Goal: Information Seeking & Learning: Learn about a topic

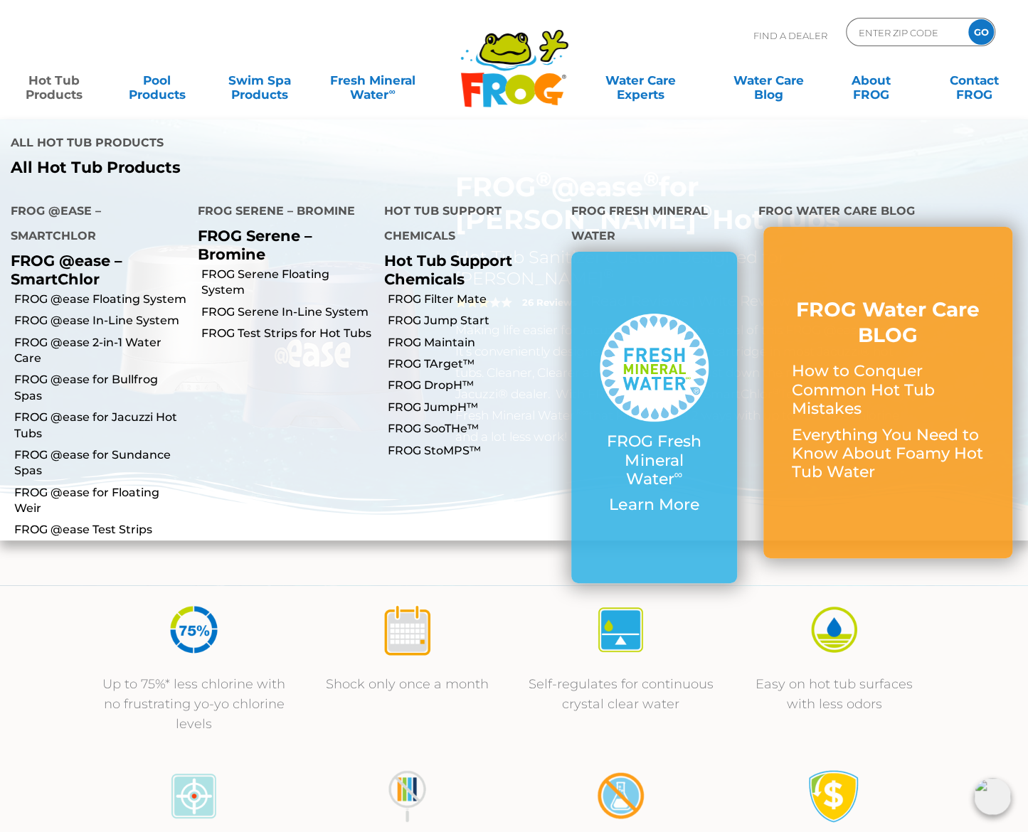
click at [70, 86] on link "Hot Tub Products" at bounding box center [54, 80] width 80 height 28
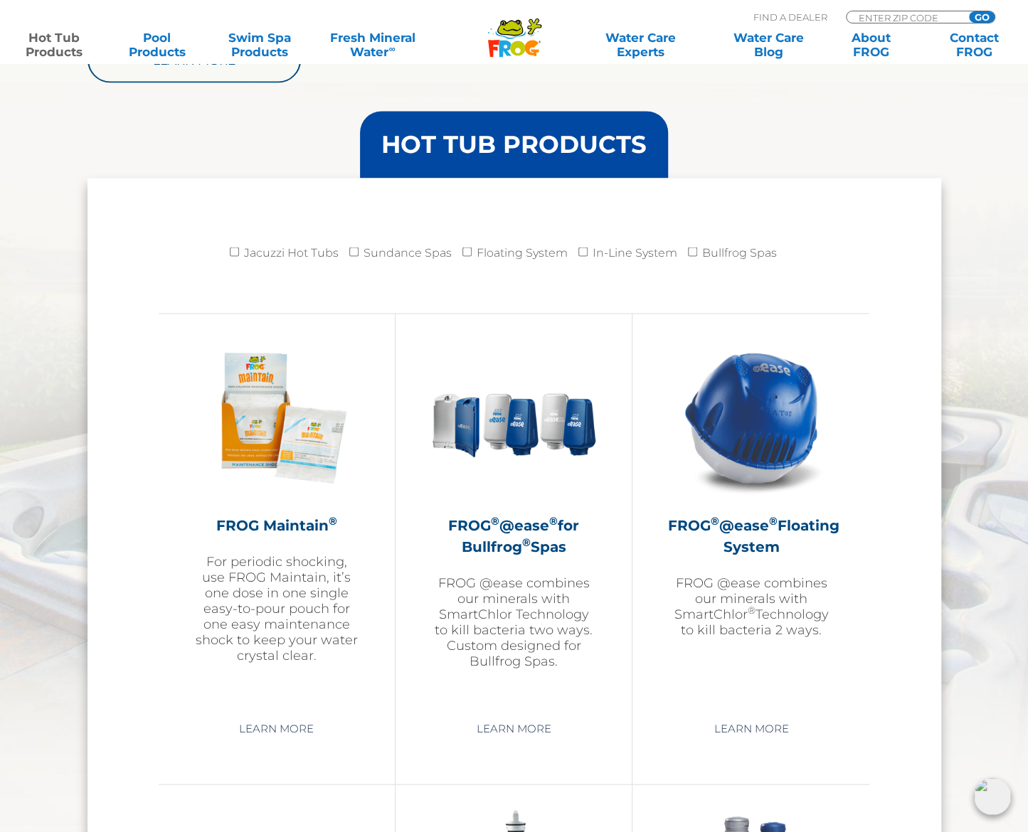
scroll to position [1352, 0]
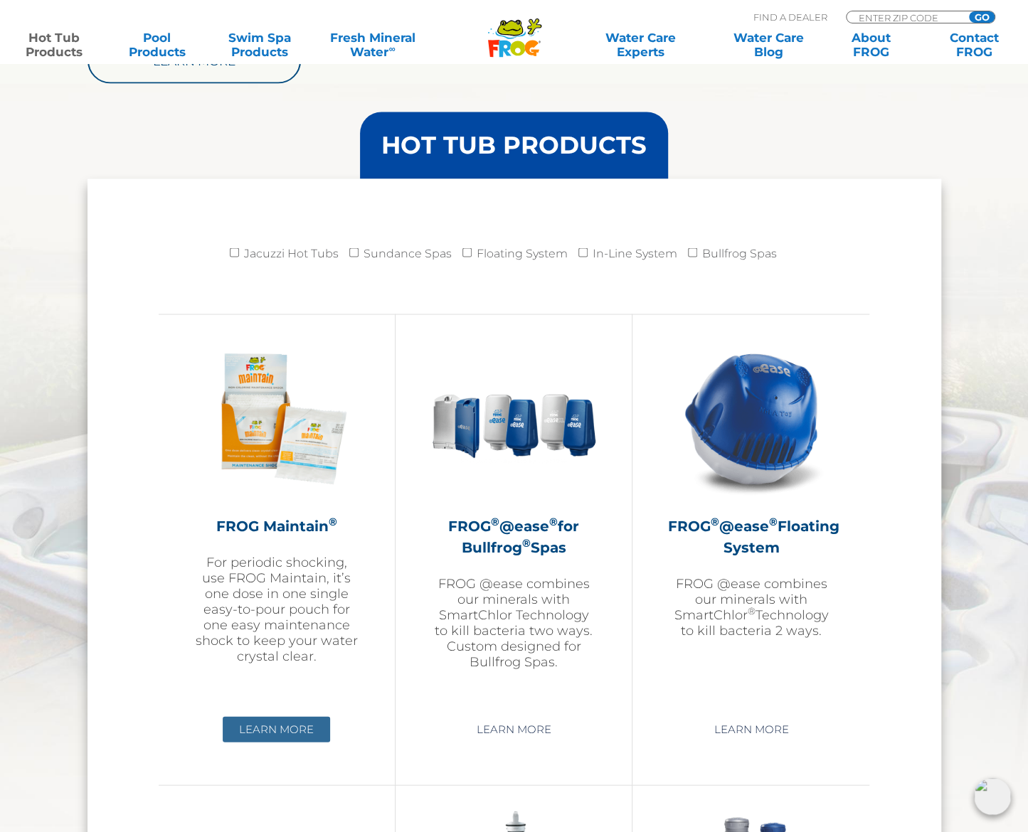
click at [294, 722] on link "Learn More" at bounding box center [276, 729] width 107 height 26
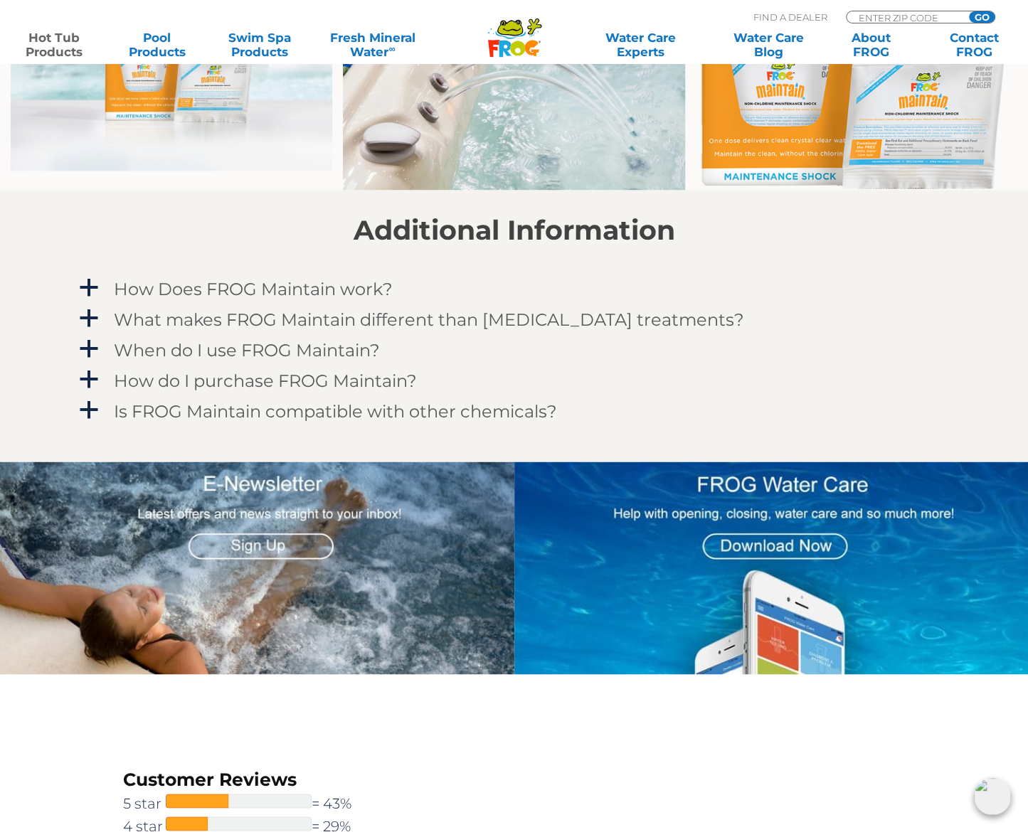
scroll to position [1138, 0]
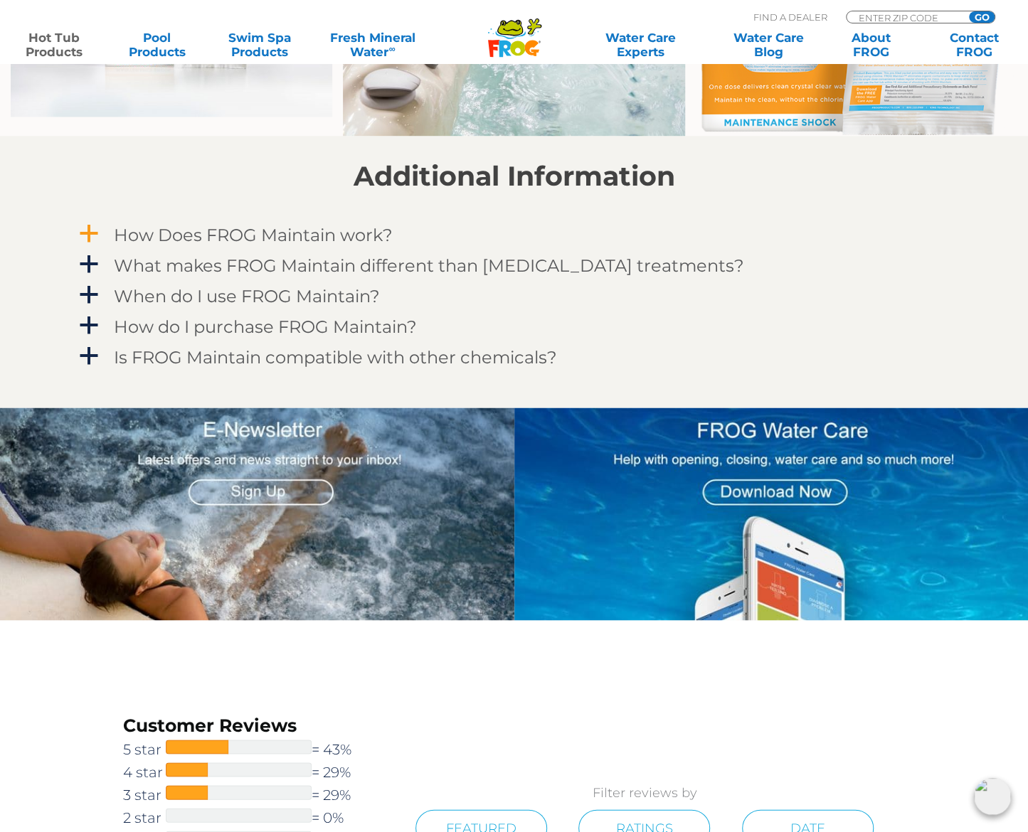
click at [92, 235] on span "a" at bounding box center [88, 233] width 21 height 21
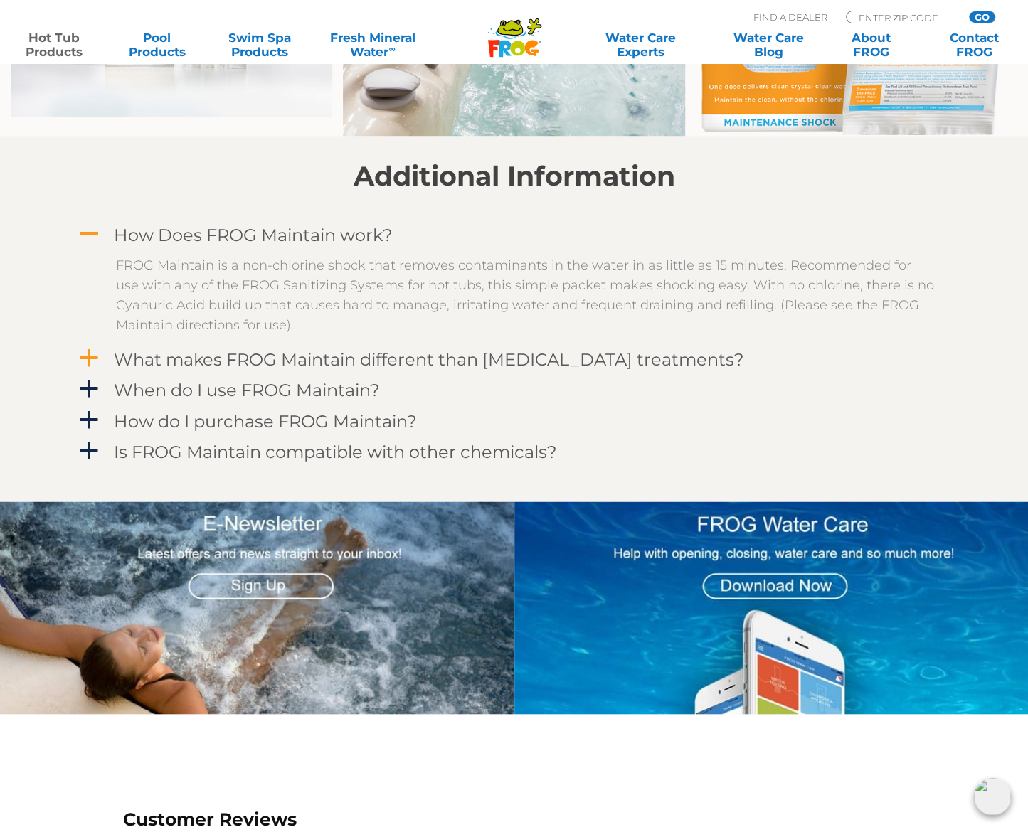
click at [86, 354] on span "a" at bounding box center [88, 358] width 21 height 21
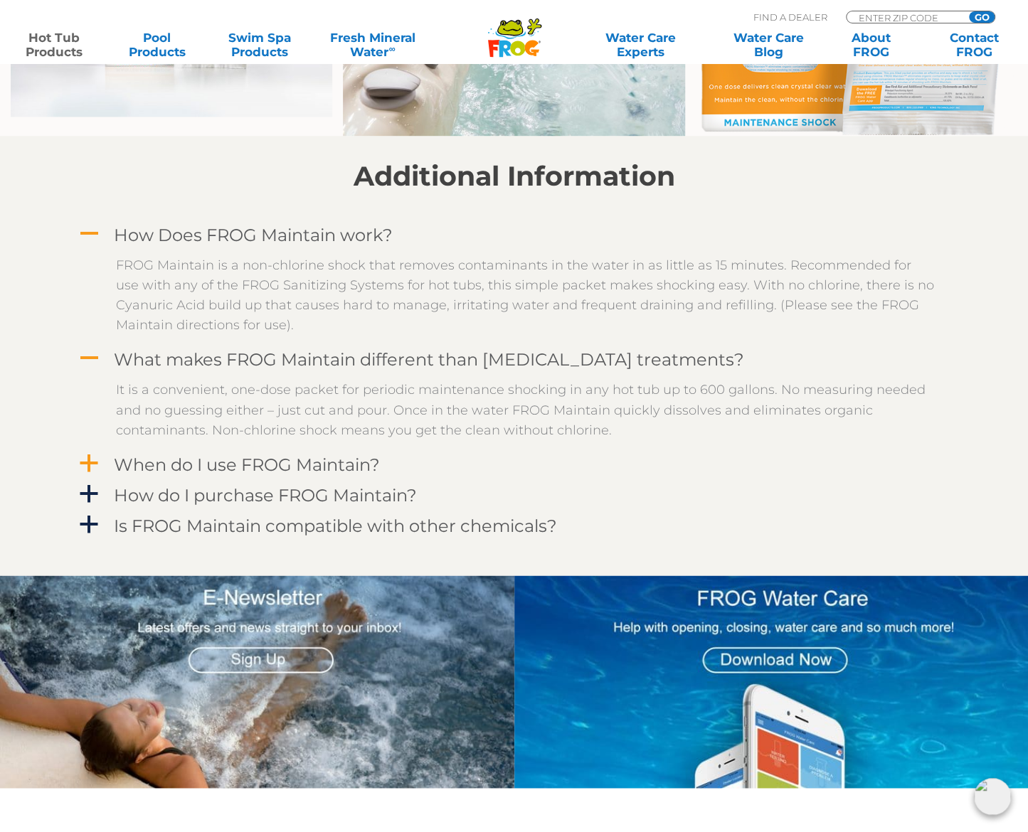
click at [90, 462] on span "a" at bounding box center [88, 462] width 21 height 21
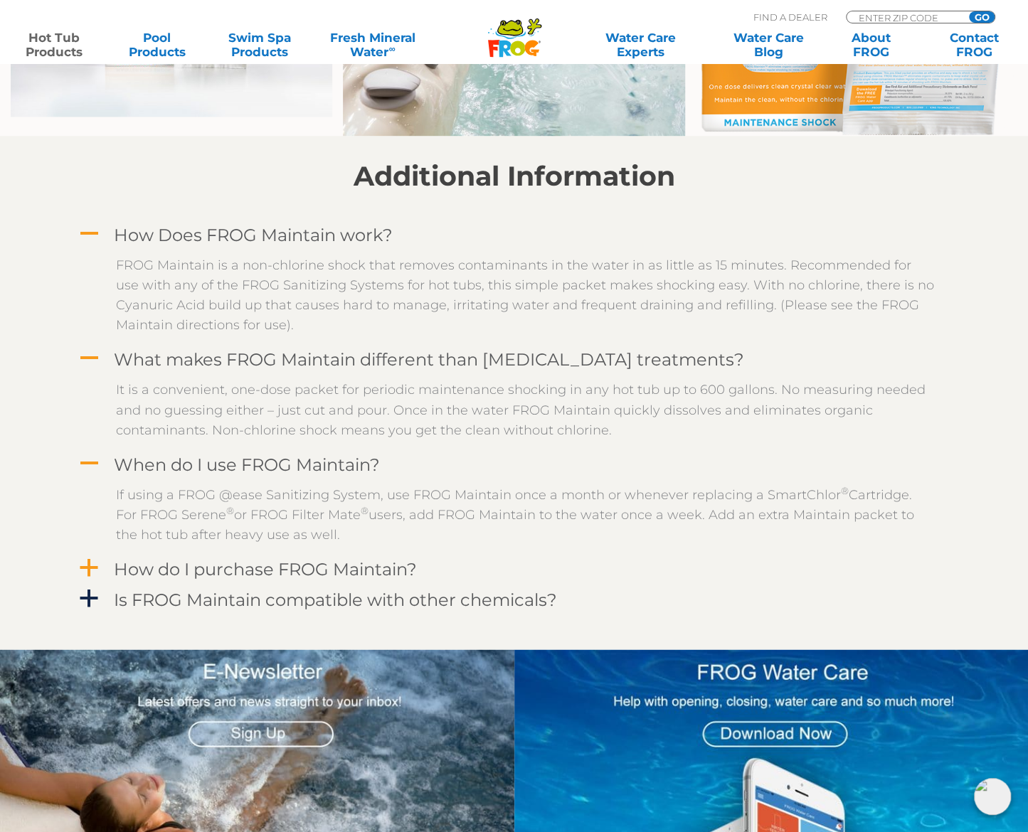
click at [89, 566] on span "a" at bounding box center [88, 567] width 21 height 21
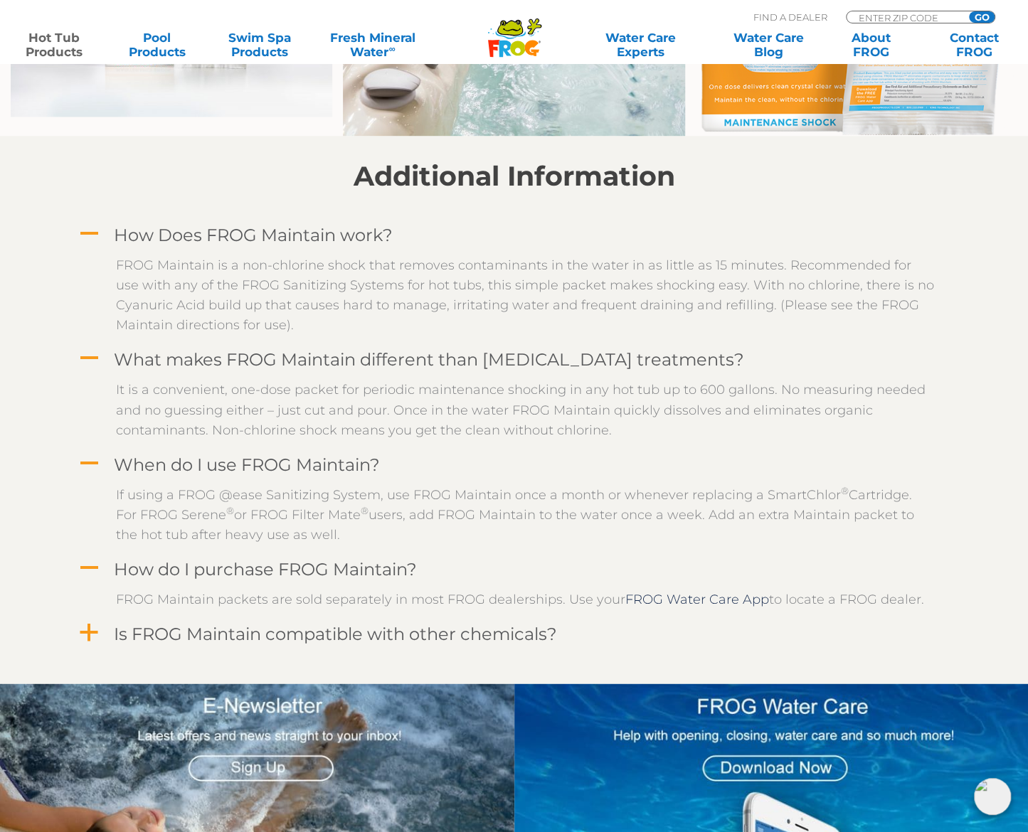
click at [87, 630] on span "a" at bounding box center [88, 632] width 21 height 21
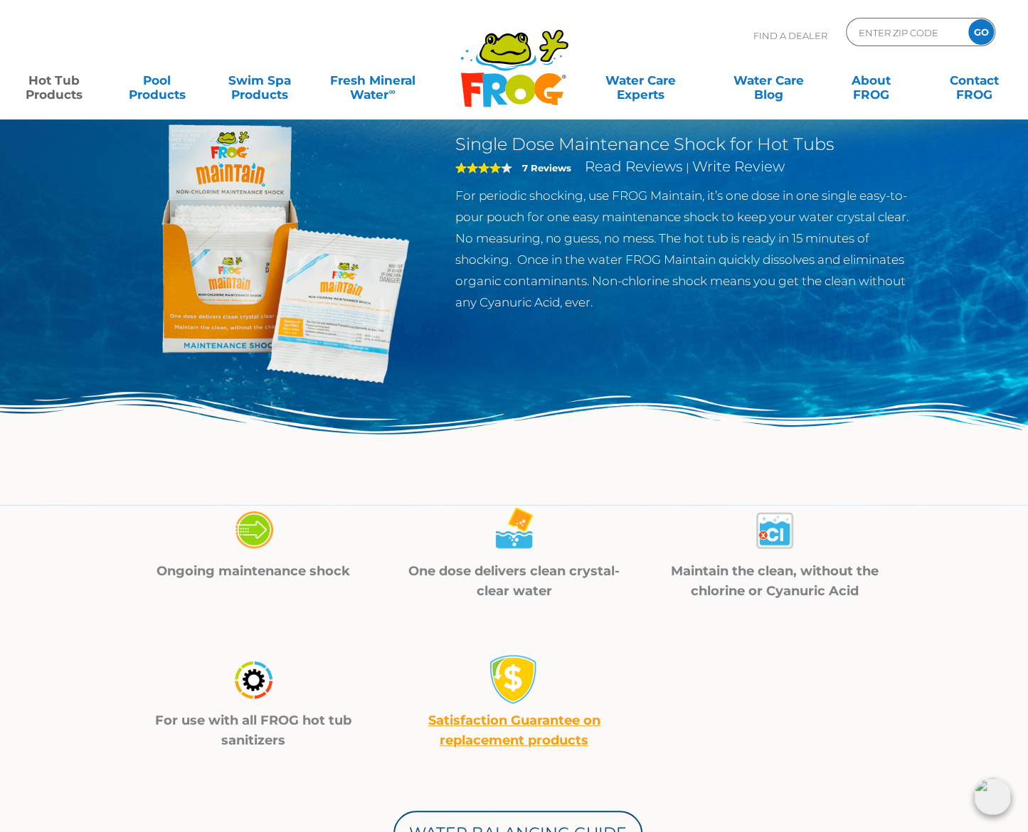
scroll to position [0, 0]
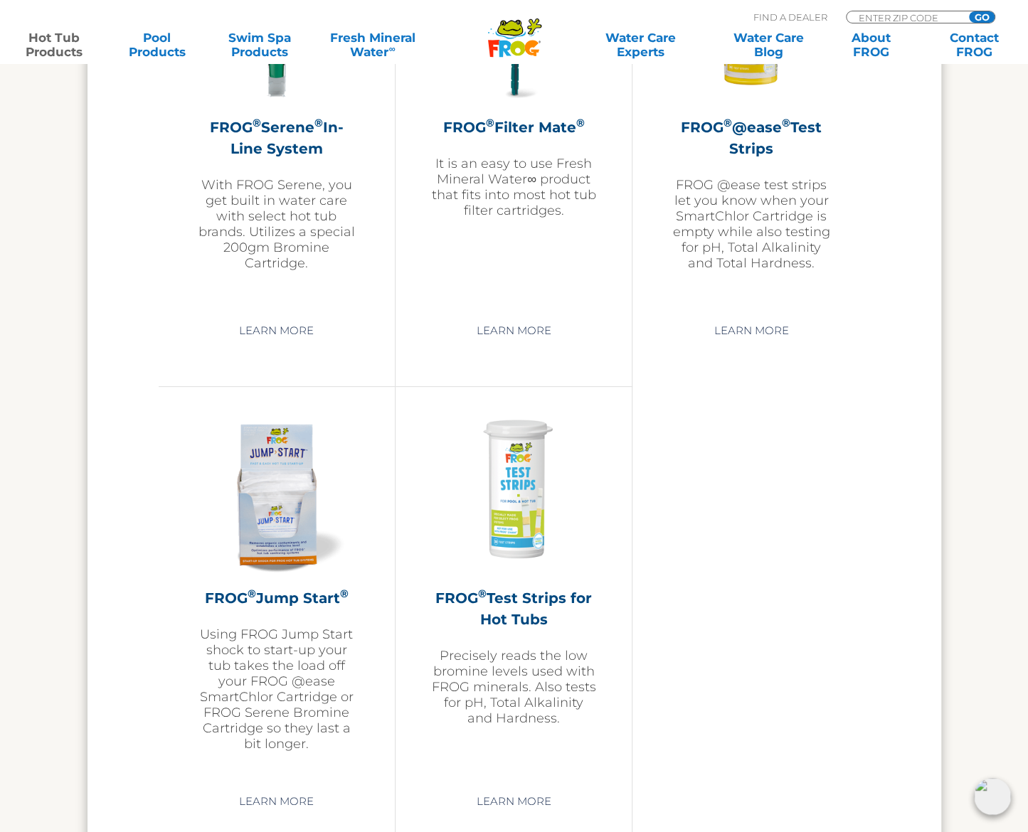
scroll to position [3201, 0]
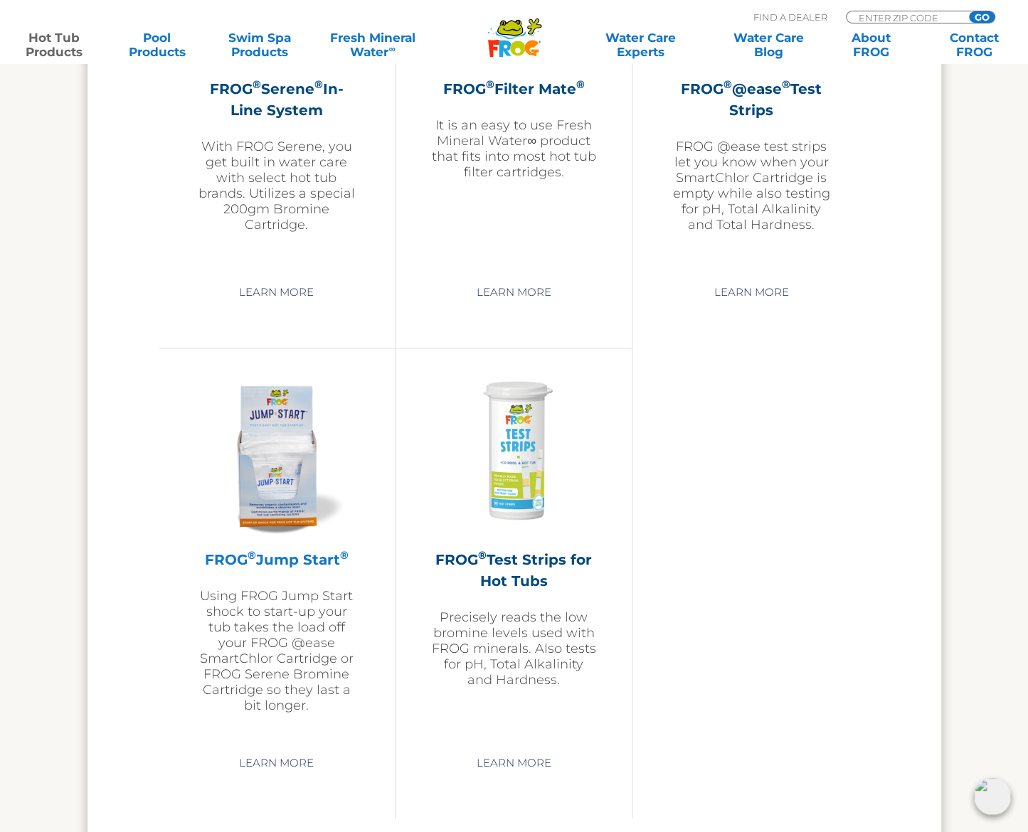
click at [279, 559] on h2 "FROG ® Jump Start ®" at bounding box center [276, 559] width 165 height 21
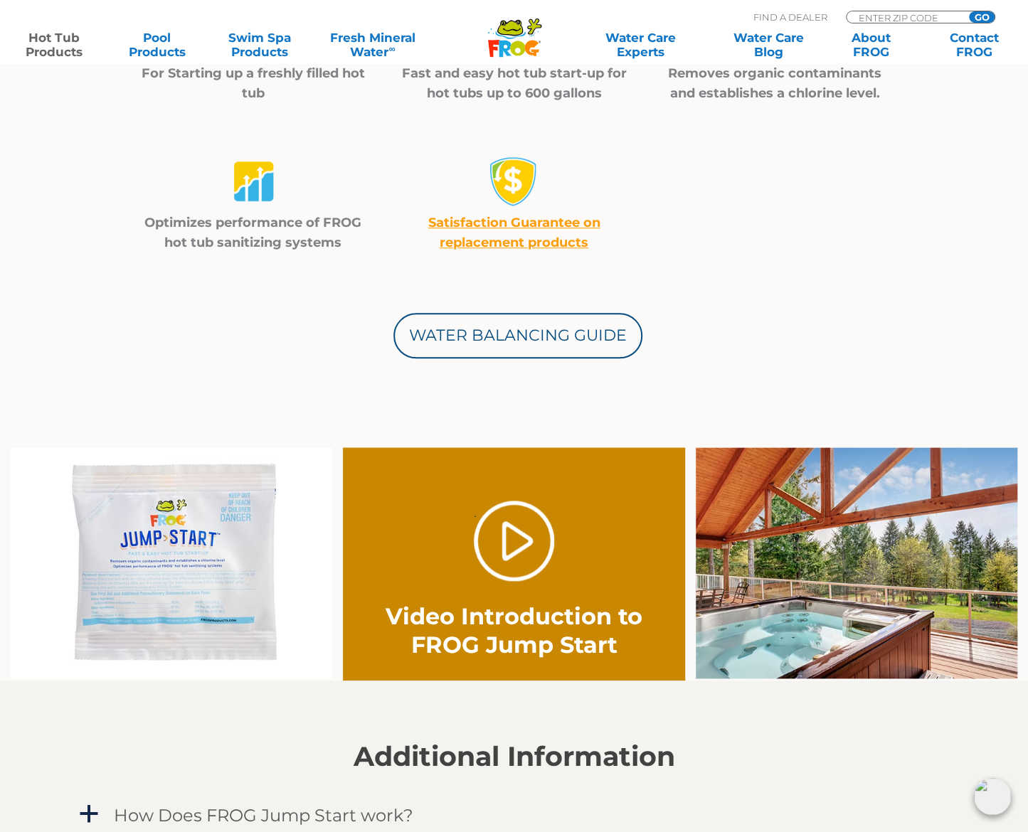
scroll to position [640, 0]
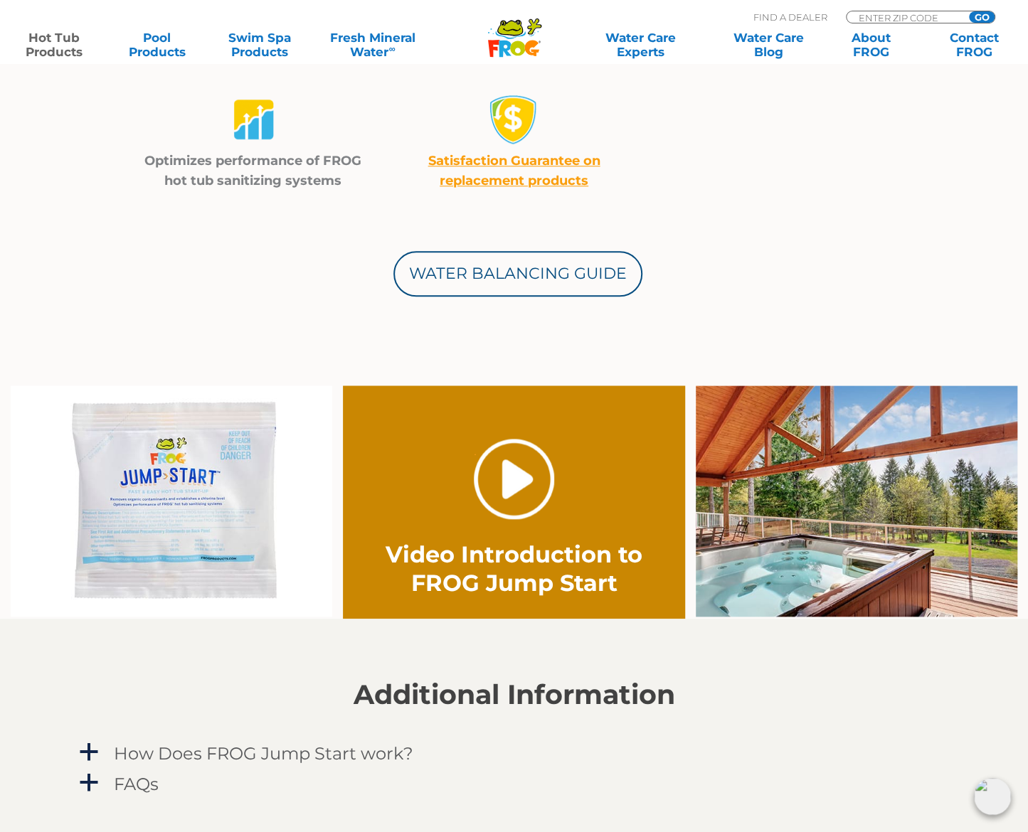
click at [523, 484] on link "." at bounding box center [514, 479] width 80 height 80
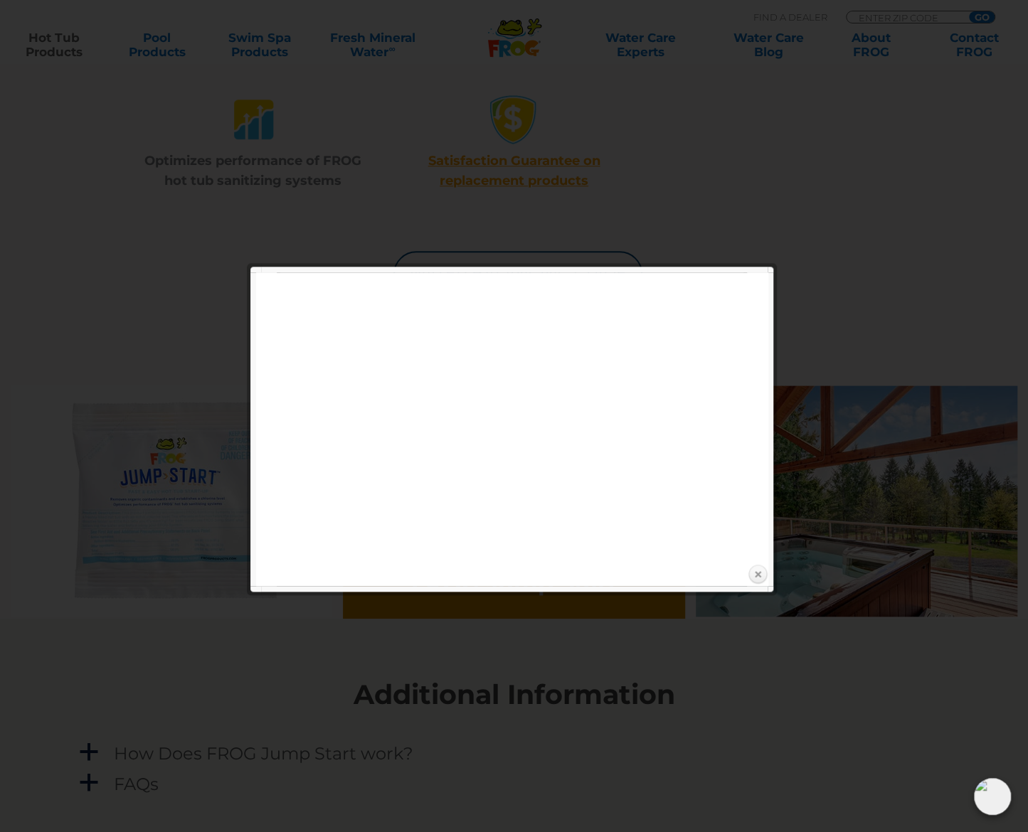
click at [757, 574] on link "Close" at bounding box center [757, 574] width 21 height 21
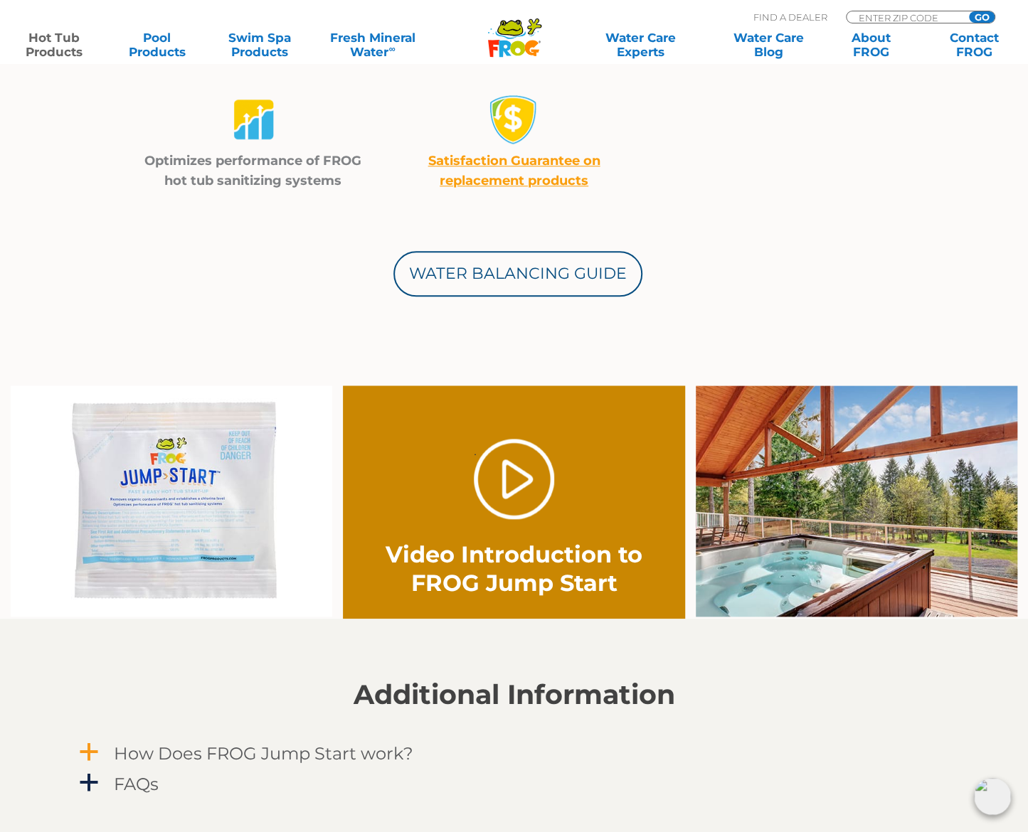
click at [88, 747] on span "a" at bounding box center [88, 752] width 21 height 21
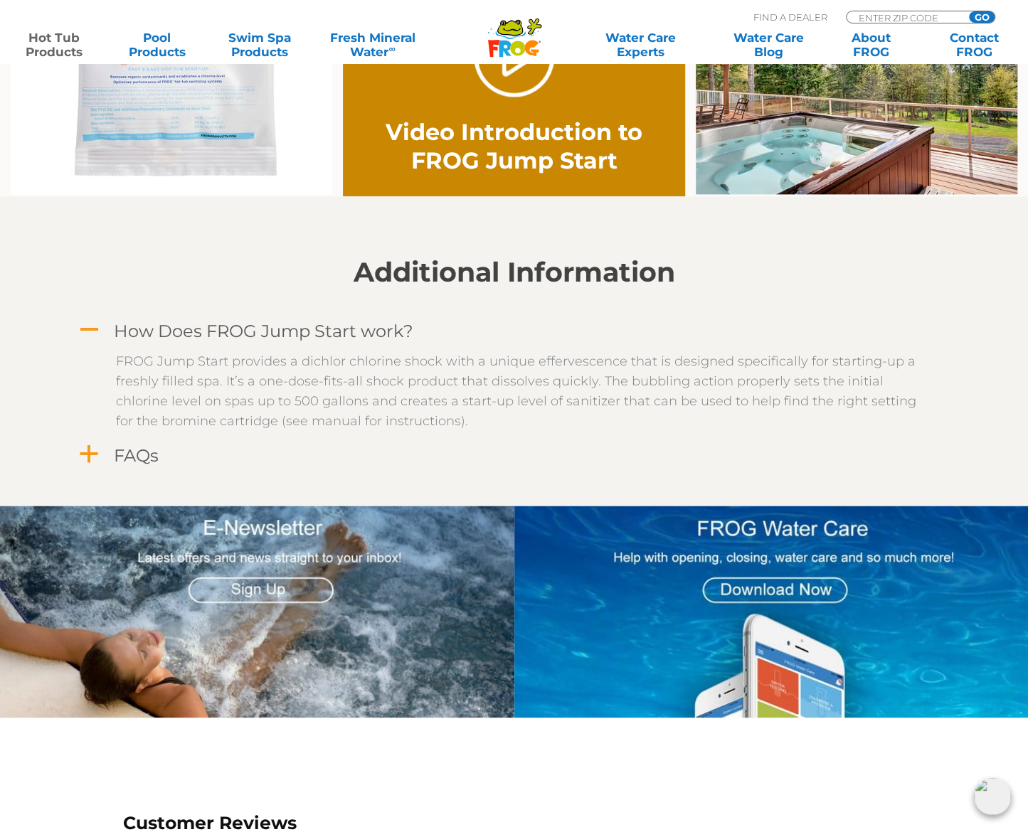
scroll to position [1067, 0]
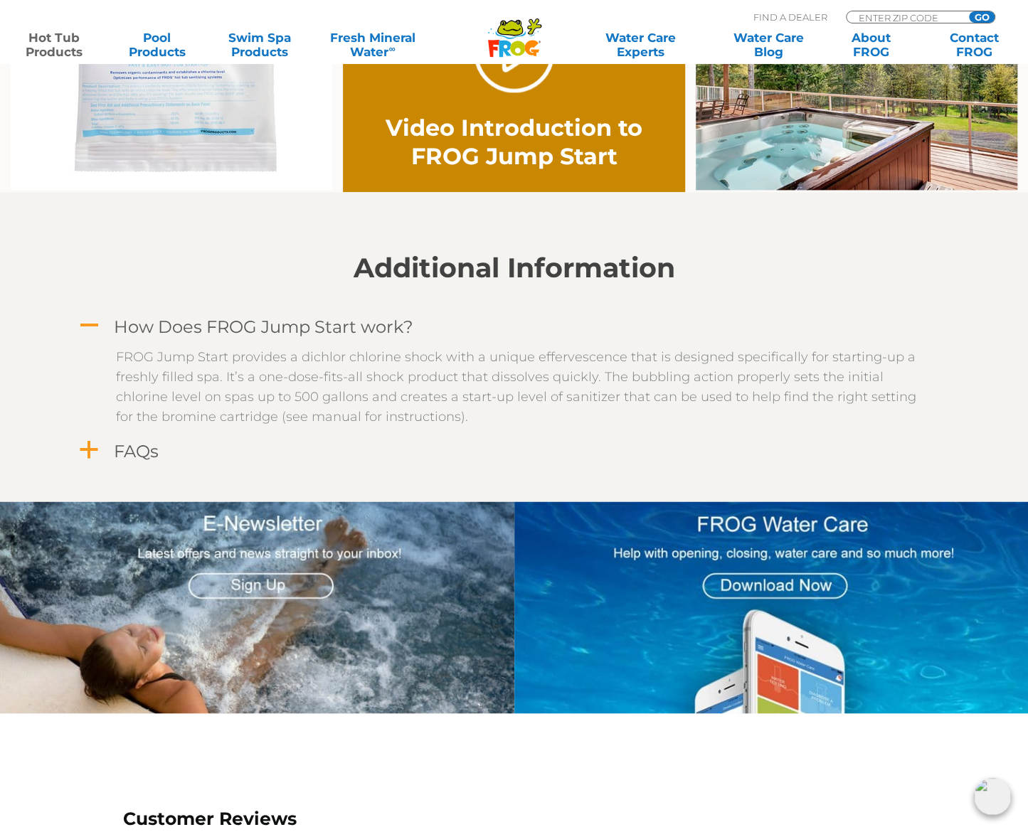
click at [92, 453] on span "a" at bounding box center [88, 450] width 21 height 21
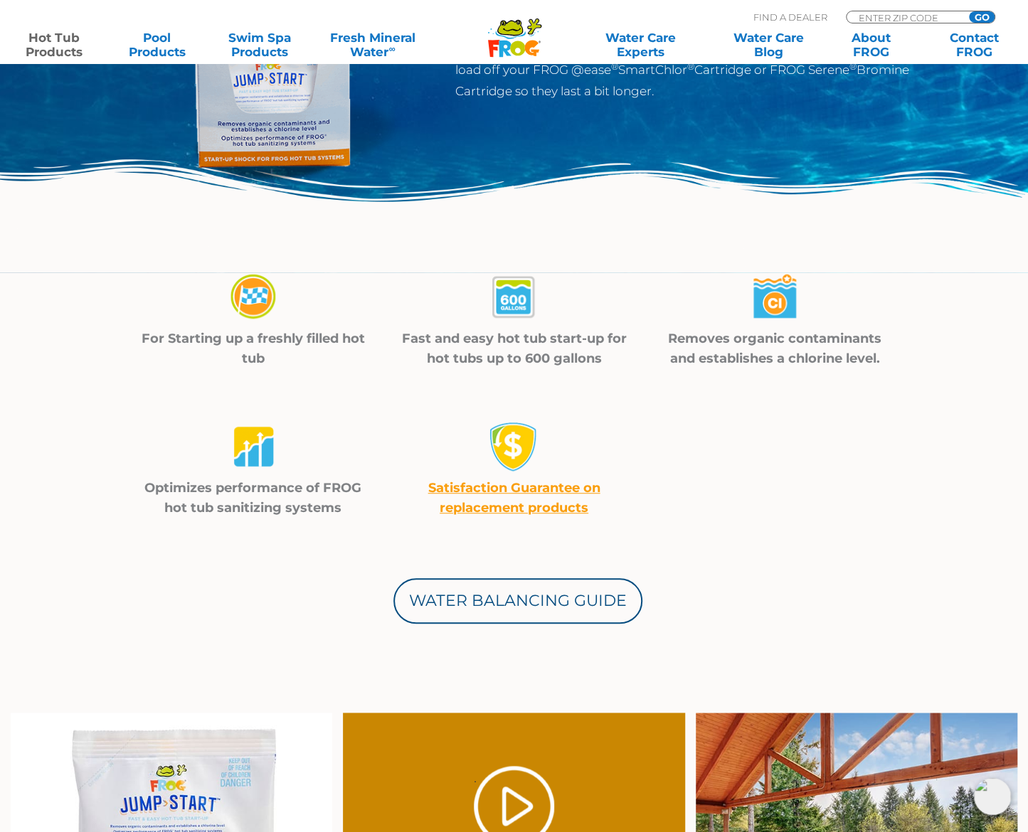
scroll to position [213, 0]
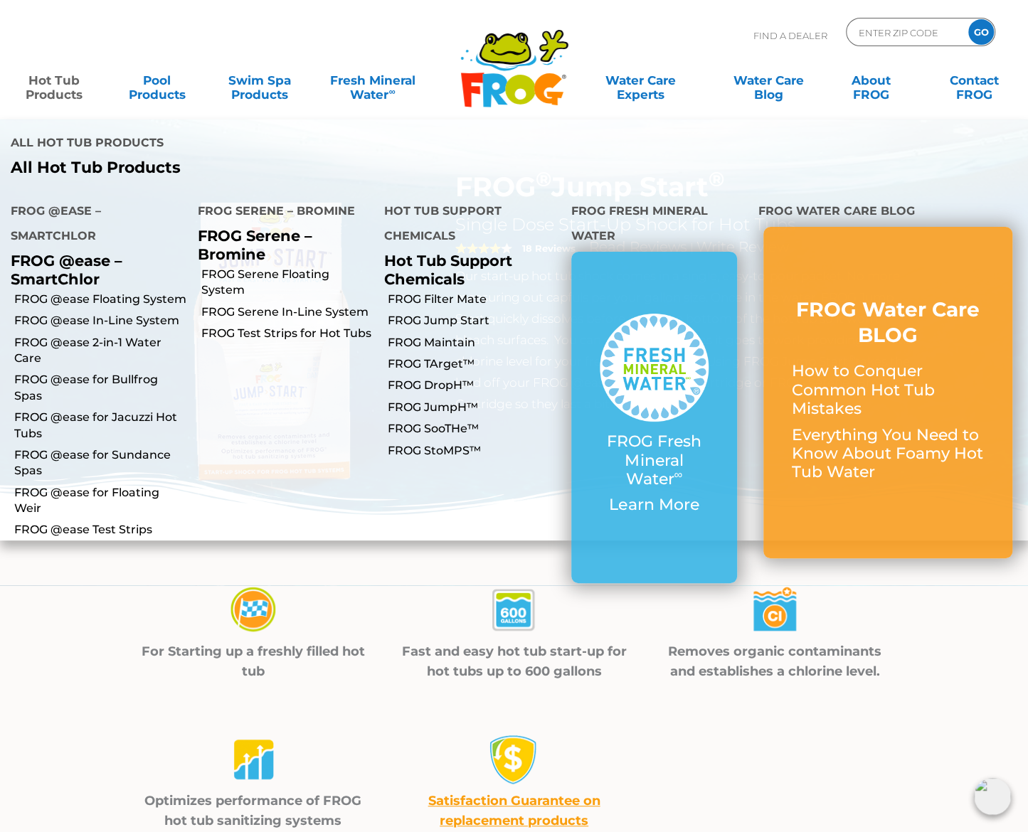
click at [48, 83] on link "Hot Tub Products" at bounding box center [54, 80] width 80 height 28
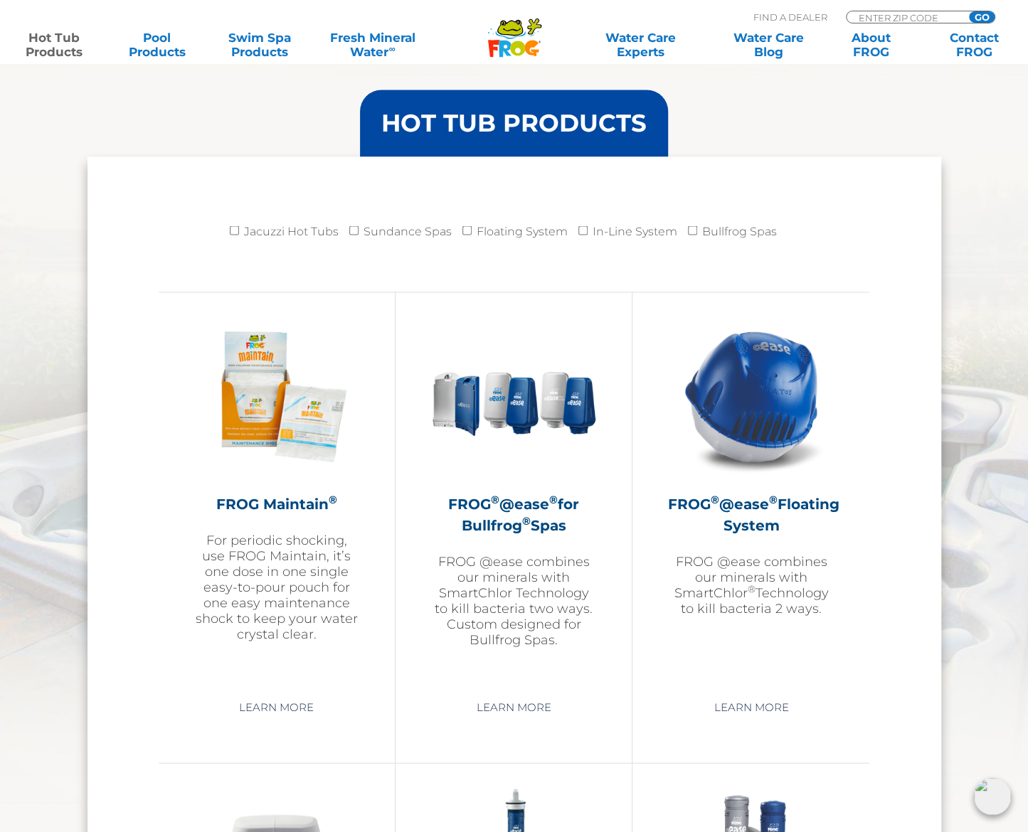
scroll to position [1352, 0]
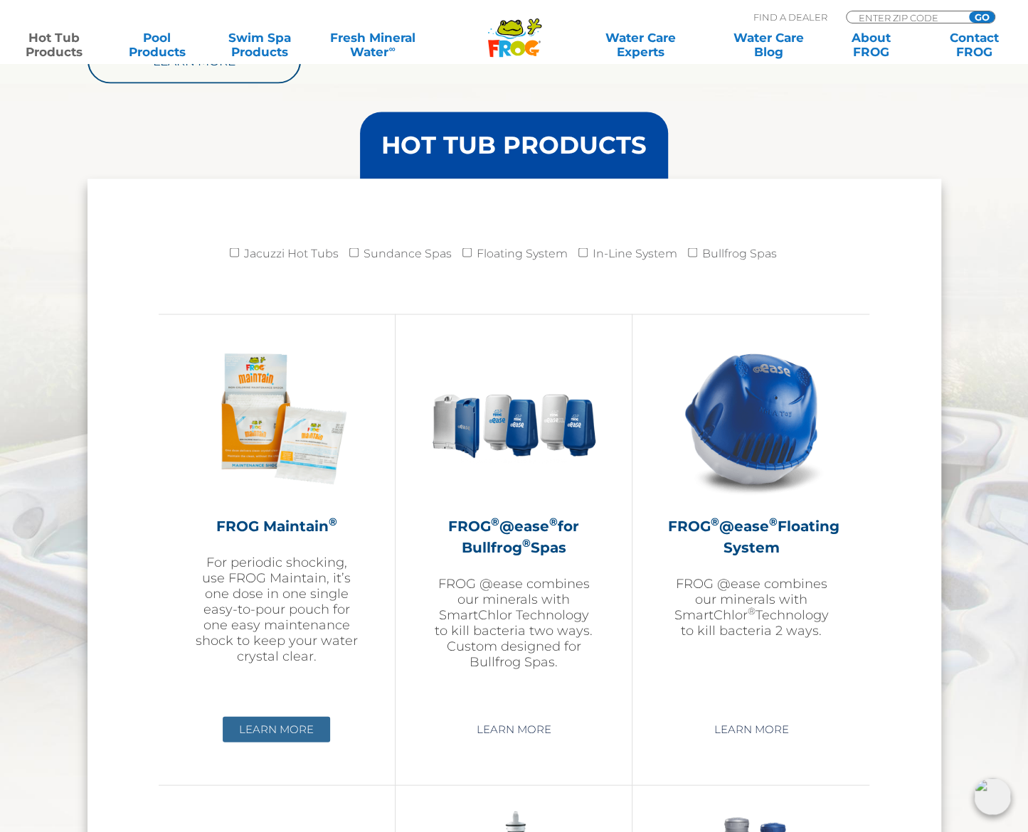
click at [275, 728] on link "Learn More" at bounding box center [276, 729] width 107 height 26
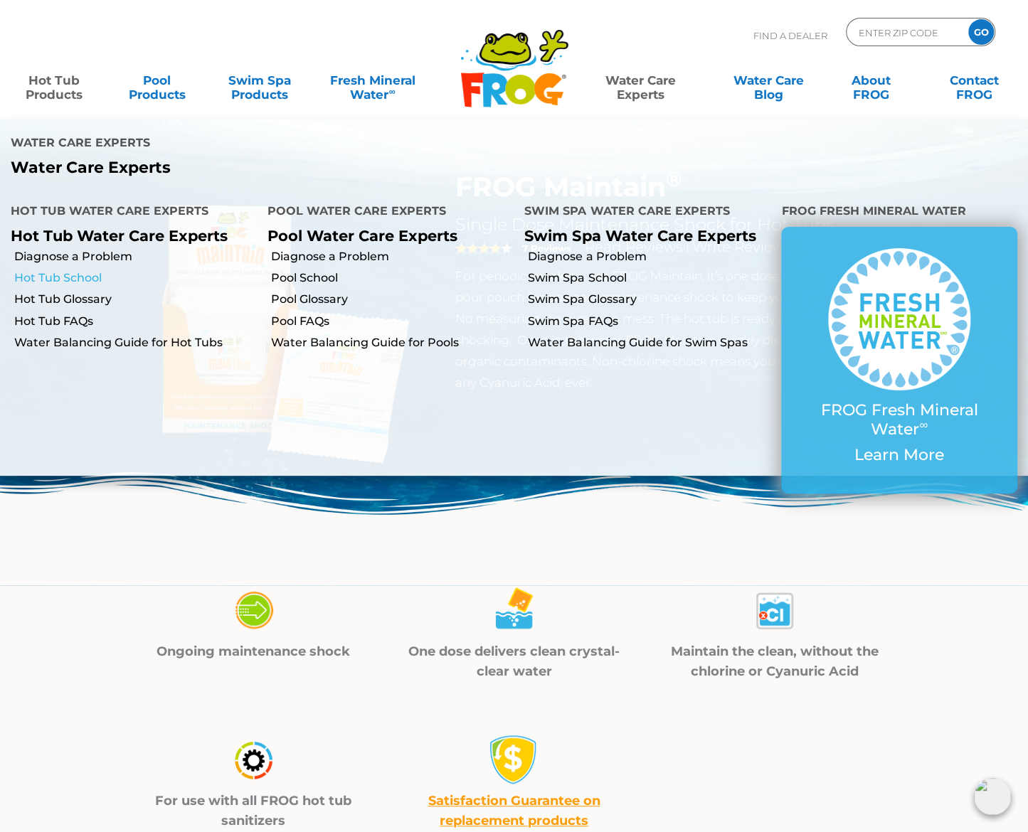
click at [45, 270] on link "Hot Tub School" at bounding box center [135, 278] width 243 height 16
